Goal: Navigation & Orientation: Go to known website

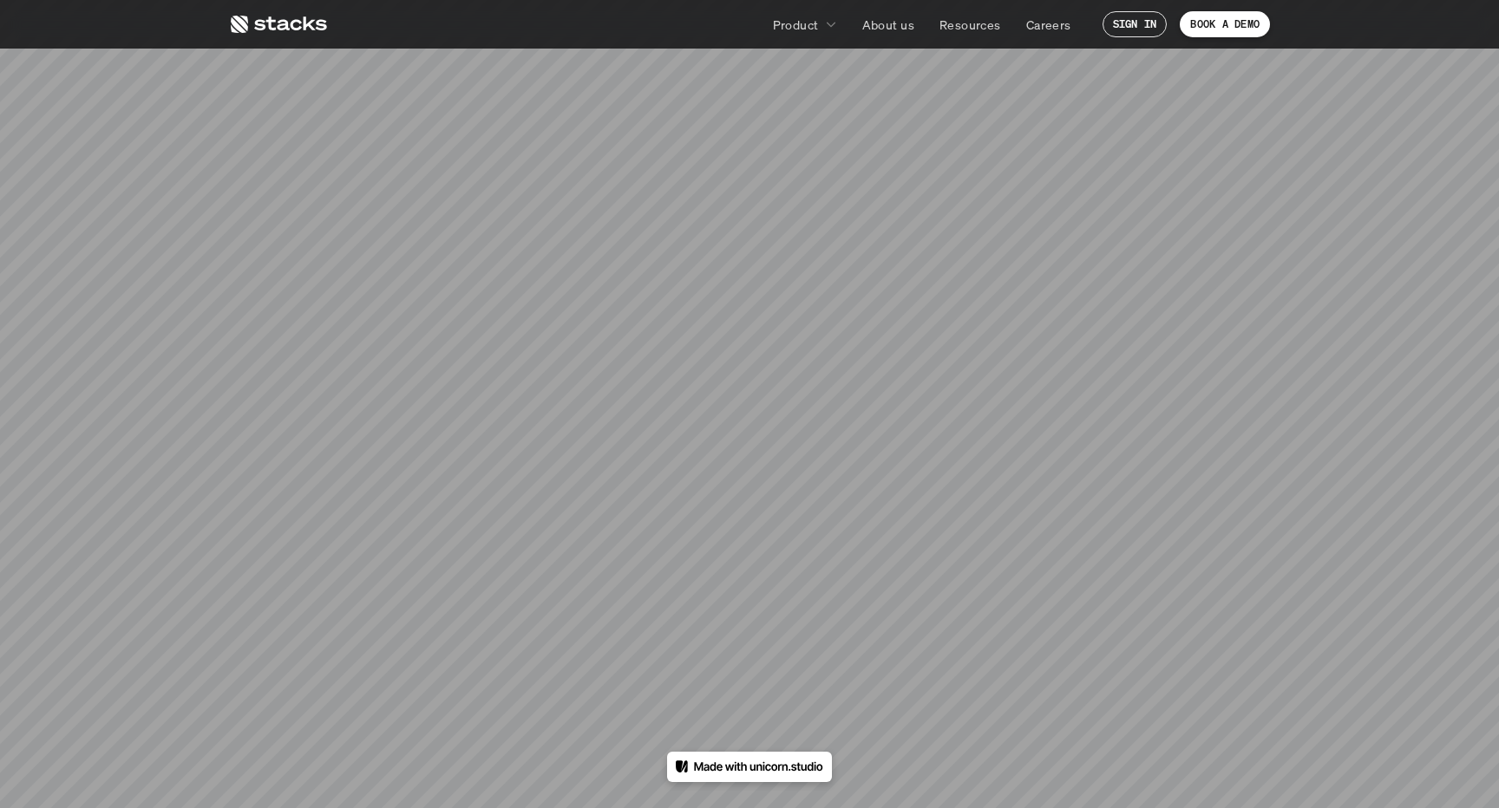
click at [864, 221] on div "404" at bounding box center [749, 405] width 905 height 368
